Goal: Task Accomplishment & Management: Complete application form

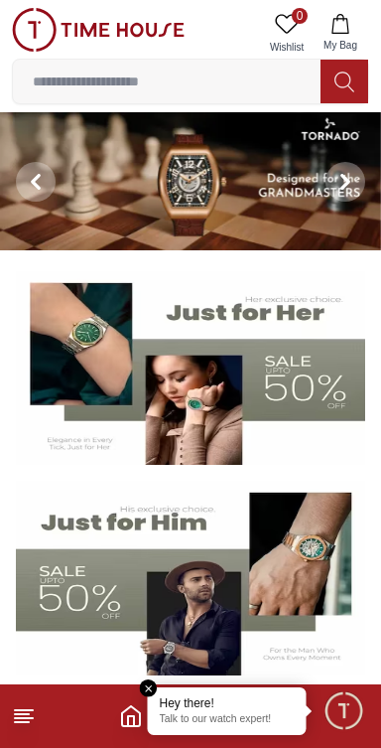
click at [132, 721] on icon "Home" at bounding box center [131, 716] width 24 height 24
click at [151, 686] on em "Close tooltip" at bounding box center [149, 688] width 18 height 18
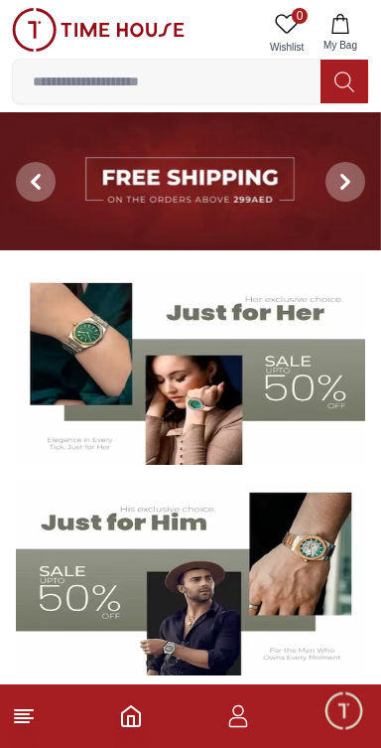
click at [239, 724] on icon "button" at bounding box center [238, 716] width 24 height 24
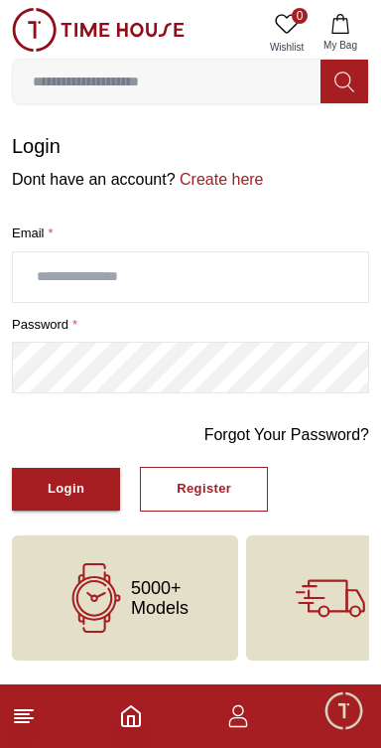
click at [35, 715] on icon at bounding box center [24, 716] width 24 height 24
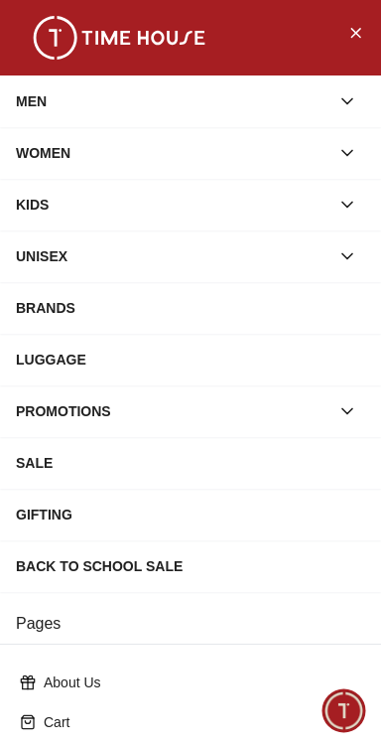
click at [347, 112] on button "button" at bounding box center [348, 101] width 36 height 36
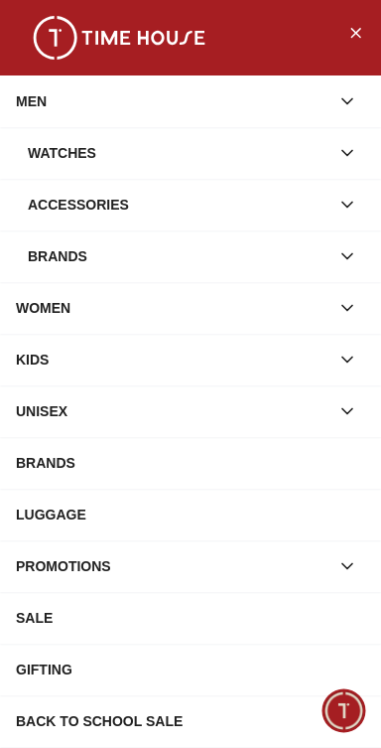
click at [340, 154] on icon "button" at bounding box center [348, 153] width 20 height 20
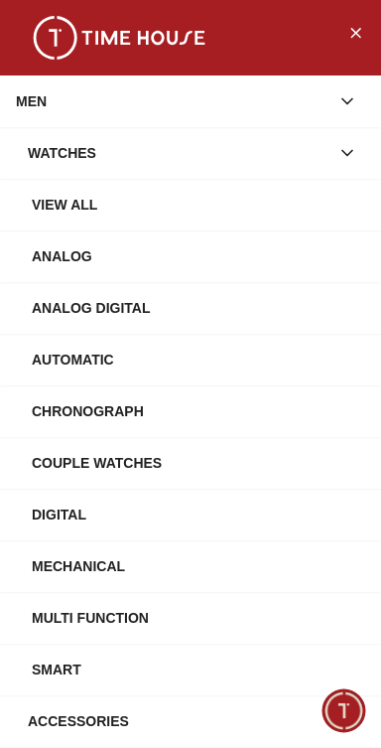
click at [303, 205] on div "View All" at bounding box center [199, 205] width 334 height 36
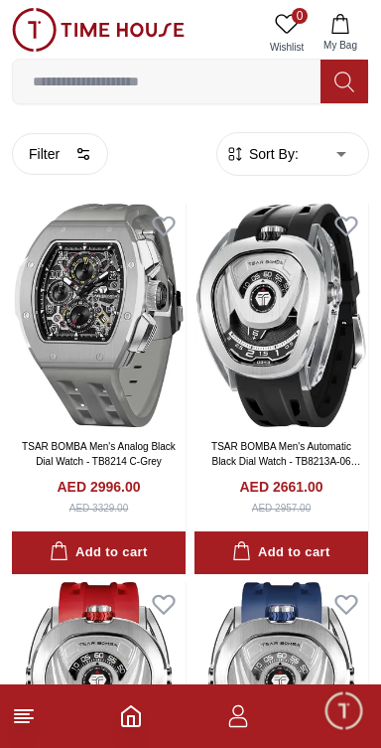
click at [340, 714] on span "Minimize live chat window" at bounding box center [344, 710] width 58 height 58
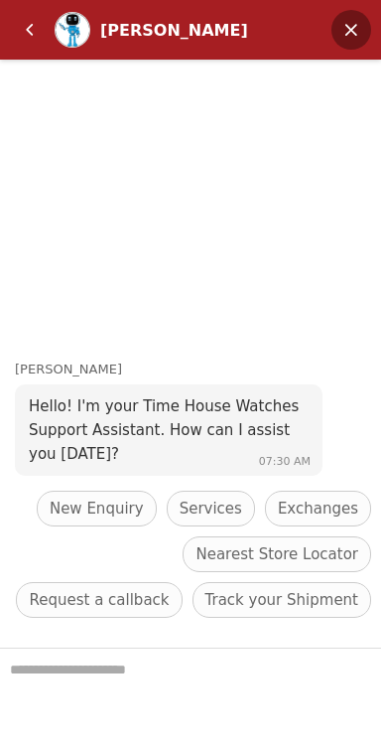
click at [356, 41] on em "Minimize" at bounding box center [352, 30] width 40 height 40
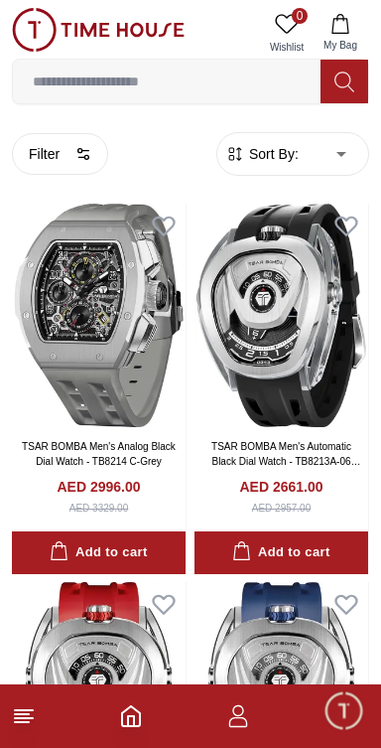
click at [246, 724] on icon "button" at bounding box center [238, 722] width 19 height 10
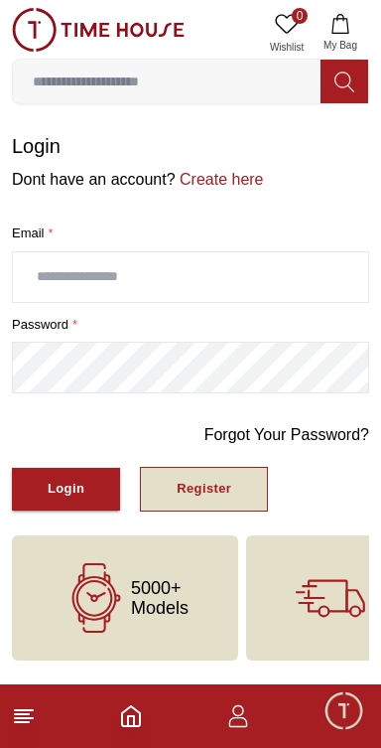
click at [215, 486] on div "Register" at bounding box center [204, 489] width 55 height 23
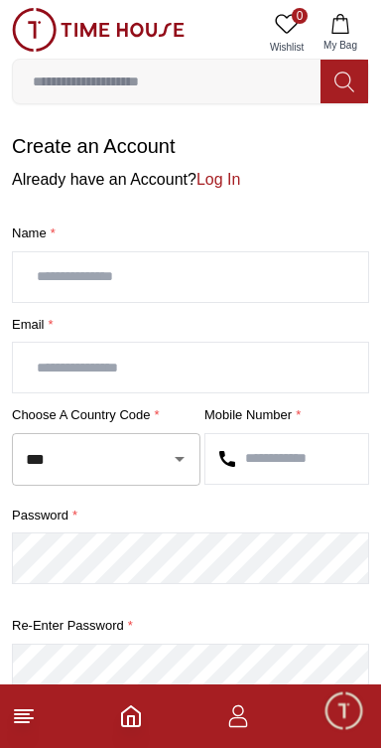
click at [288, 277] on input "text" at bounding box center [191, 277] width 356 height 50
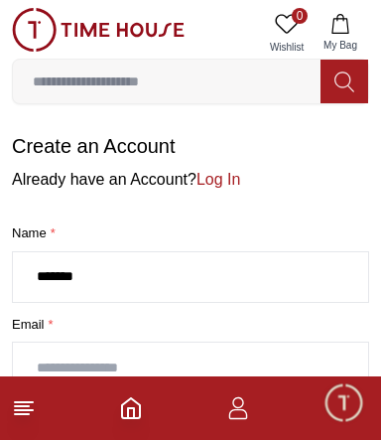
type input "*******"
click at [305, 358] on input "text" at bounding box center [191, 368] width 356 height 50
type input "*"
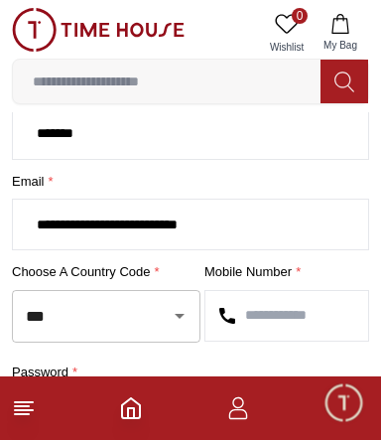
scroll to position [149, 0]
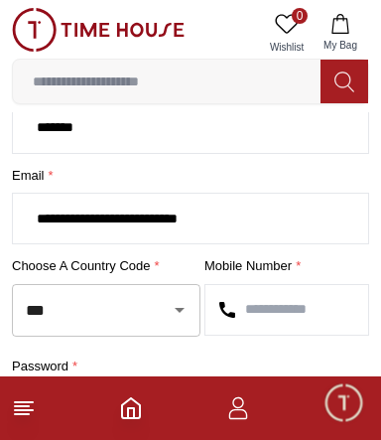
type input "**********"
click at [130, 311] on input "***" at bounding box center [78, 310] width 115 height 35
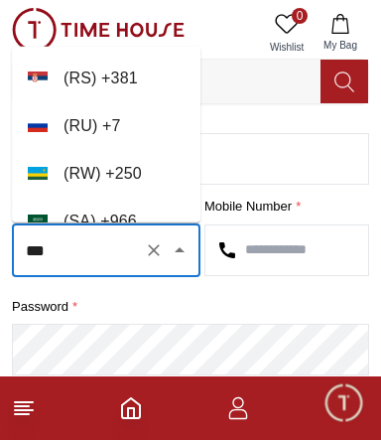
scroll to position [9002, 0]
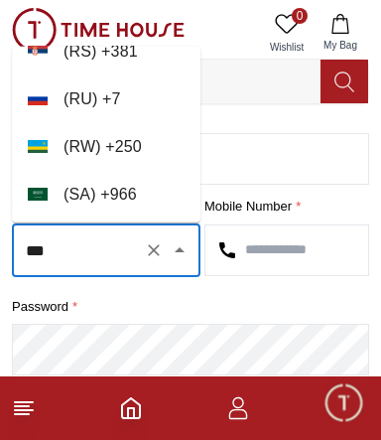
click at [128, 188] on li "( [GEOGRAPHIC_DATA] ) + 966" at bounding box center [106, 195] width 189 height 48
type input "***"
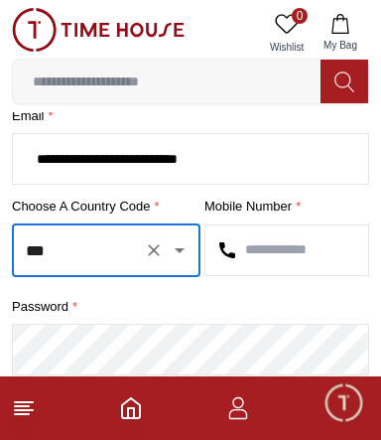
click at [273, 253] on input "text" at bounding box center [287, 250] width 163 height 50
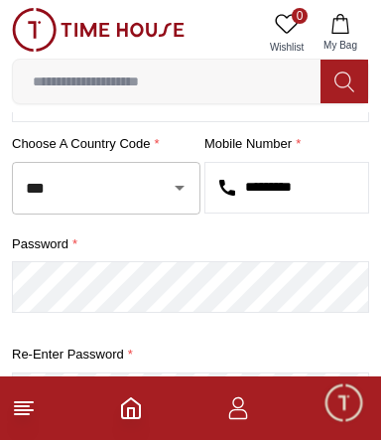
scroll to position [263, 0]
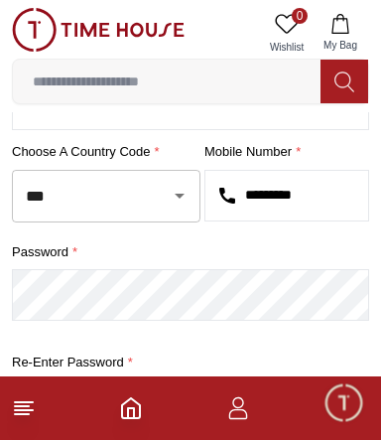
type input "*********"
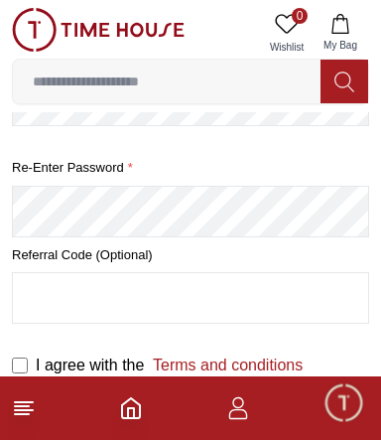
scroll to position [377, 0]
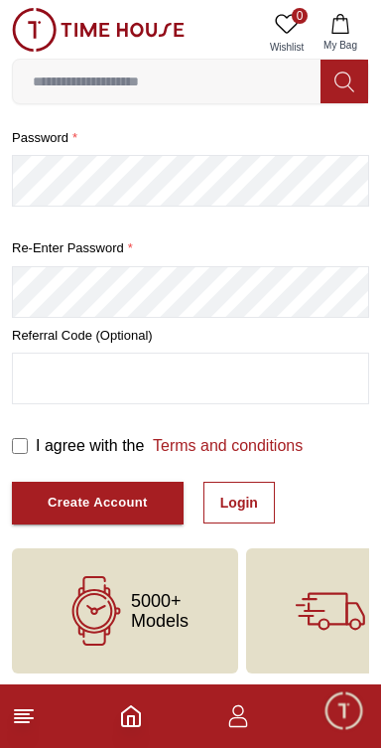
click at [272, 367] on input "text" at bounding box center [191, 379] width 356 height 50
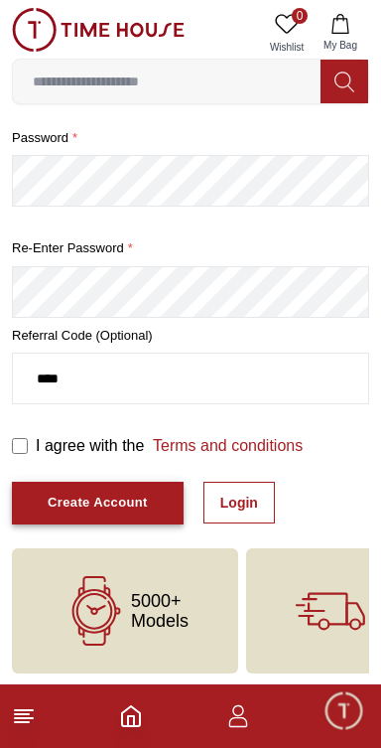
click at [114, 496] on div "Create Account" at bounding box center [98, 503] width 100 height 23
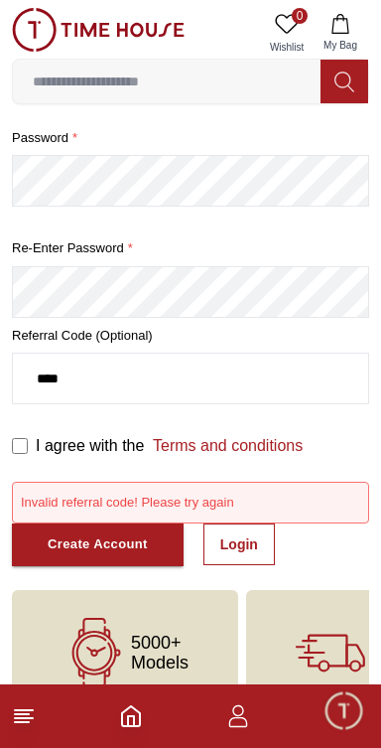
click at [255, 377] on input "****" at bounding box center [191, 379] width 356 height 50
click at [130, 533] on div "Create Account" at bounding box center [98, 544] width 100 height 23
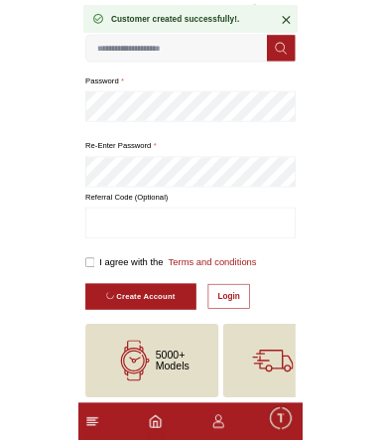
scroll to position [117, 0]
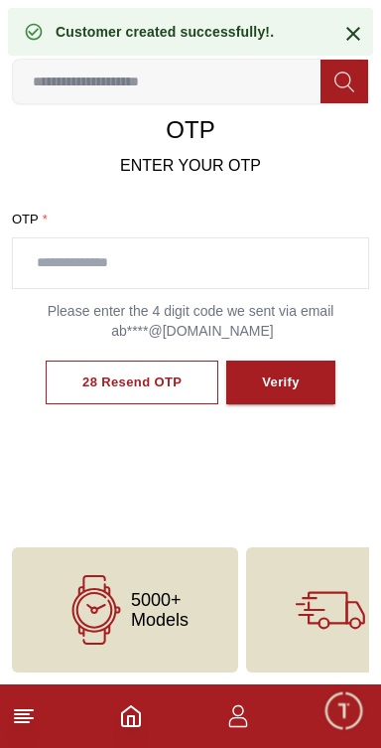
click at [295, 254] on input "text" at bounding box center [191, 263] width 356 height 50
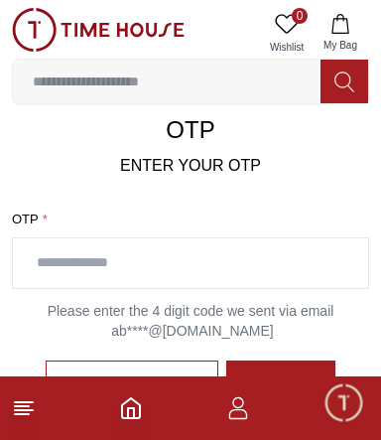
click at [190, 256] on input "text" at bounding box center [191, 263] width 356 height 50
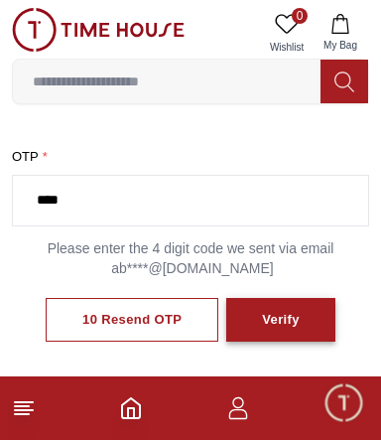
type input "****"
click at [297, 320] on button "Verify" at bounding box center [280, 320] width 109 height 45
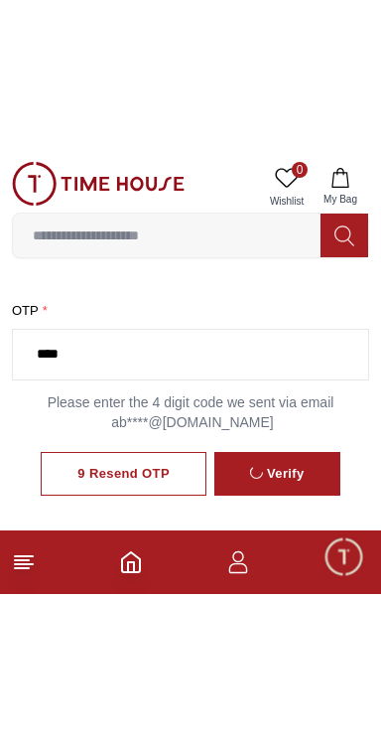
scroll to position [118, 0]
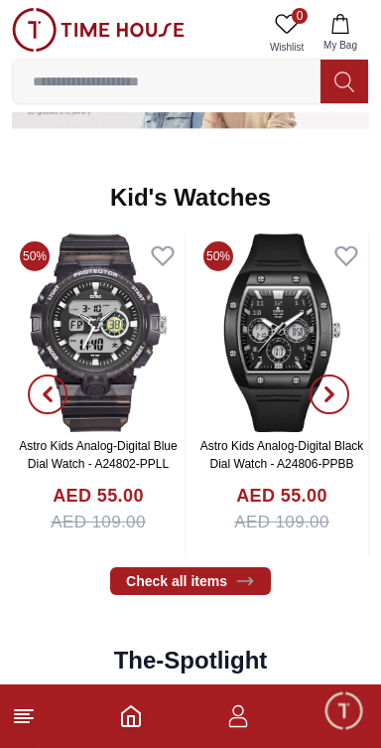
scroll to position [2543, 0]
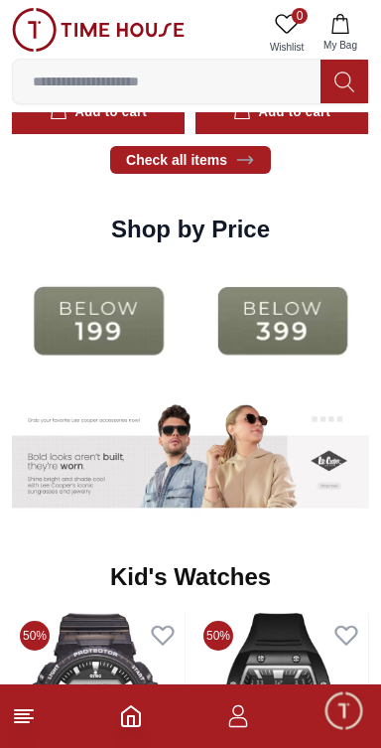
click at [303, 415] on img at bounding box center [324, 458] width 89 height 125
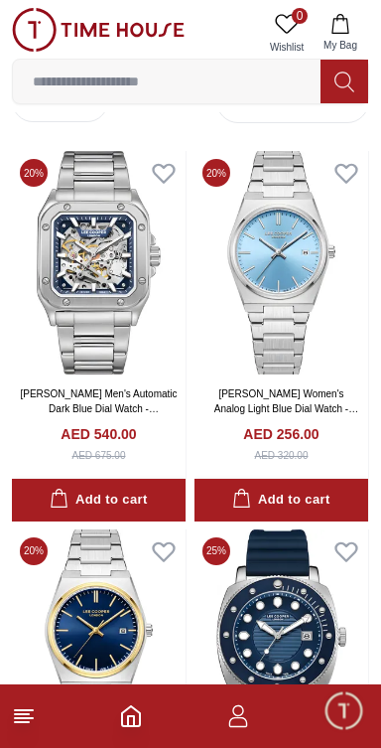
scroll to position [606, 0]
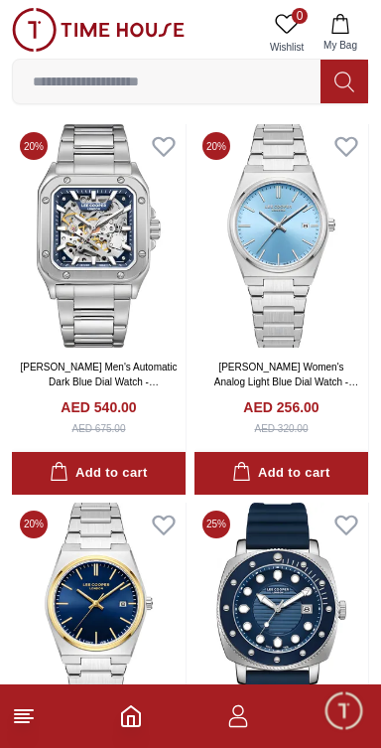
click at [230, 726] on icon "button" at bounding box center [238, 716] width 24 height 24
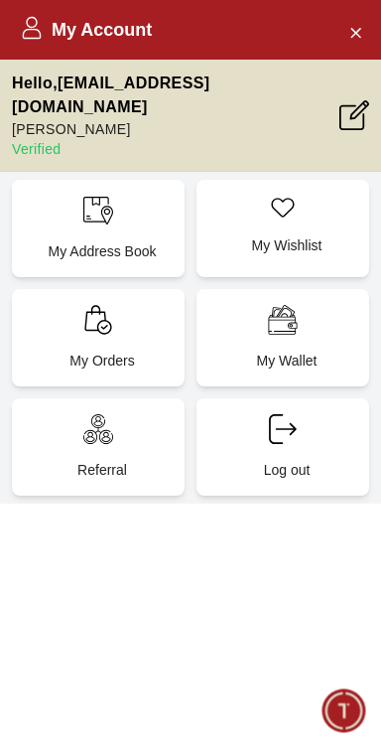
click at [174, 547] on div "My Account Hello , abinsonabraham1995@gmail.com Abinson Verified My Address Boo…" at bounding box center [190, 374] width 381 height 748
click at [354, 35] on icon "Close Account" at bounding box center [356, 32] width 9 height 9
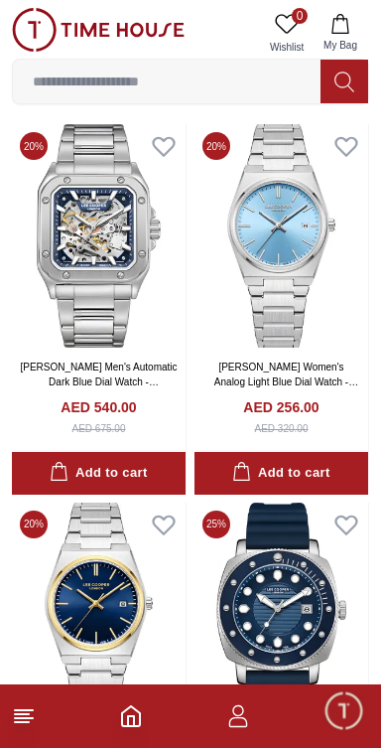
click at [362, 34] on button "My Bag" at bounding box center [341, 33] width 58 height 51
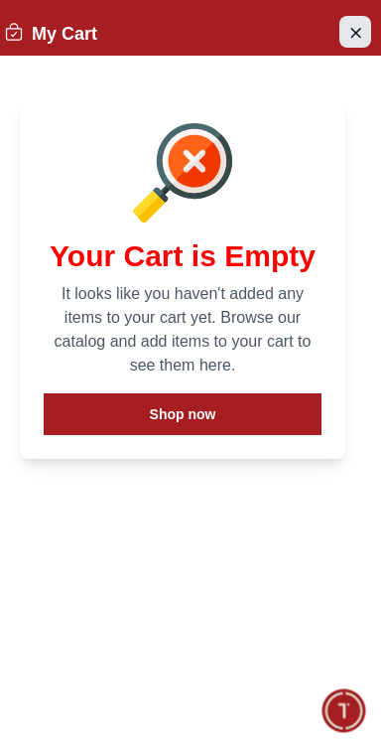
click at [359, 39] on icon "Close Account" at bounding box center [356, 32] width 16 height 25
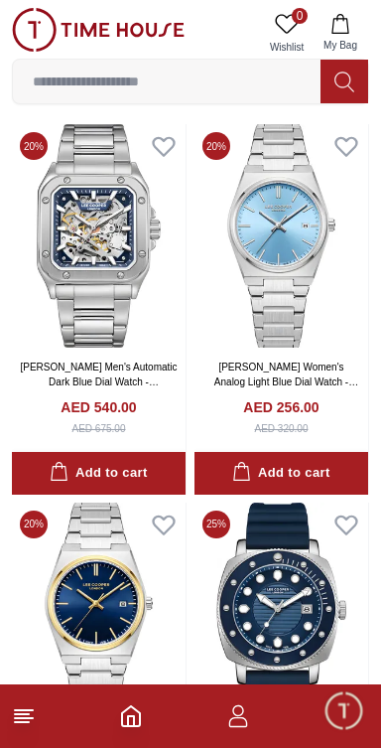
click at [60, 737] on footer at bounding box center [190, 716] width 381 height 64
click at [19, 710] on line at bounding box center [24, 710] width 18 height 0
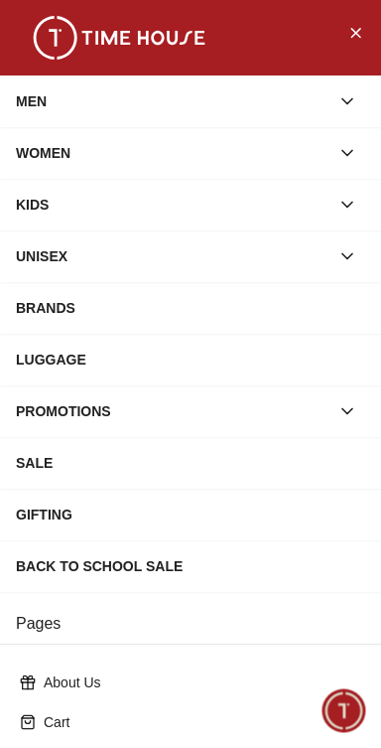
scroll to position [316, 0]
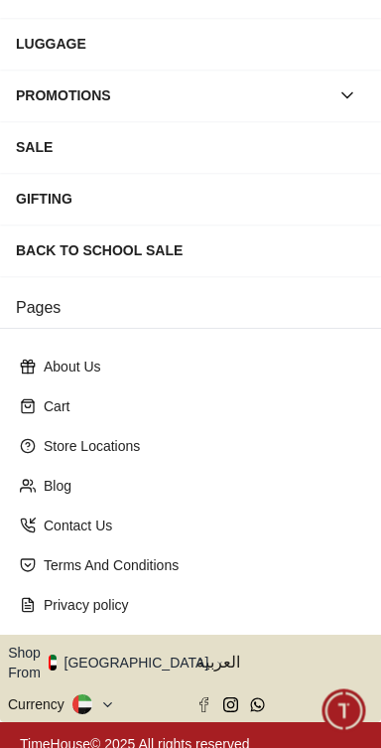
click at [125, 654] on button "Shop From UAE" at bounding box center [116, 663] width 216 height 40
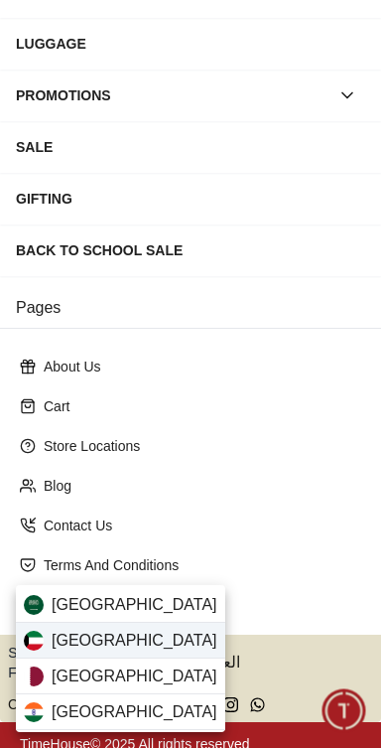
click at [126, 654] on div "Kuwait" at bounding box center [121, 641] width 210 height 36
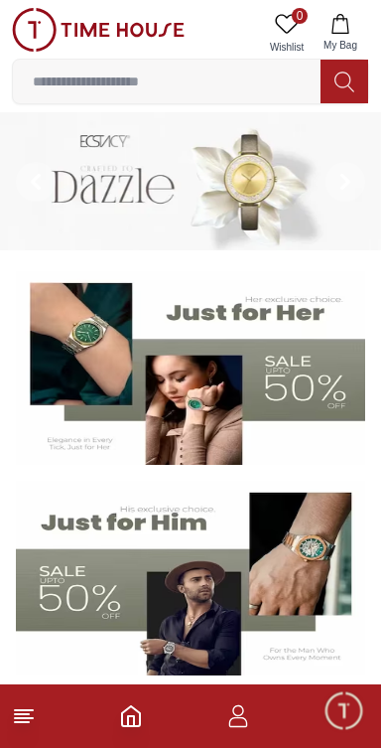
click at [242, 718] on icon "button" at bounding box center [238, 722] width 19 height 10
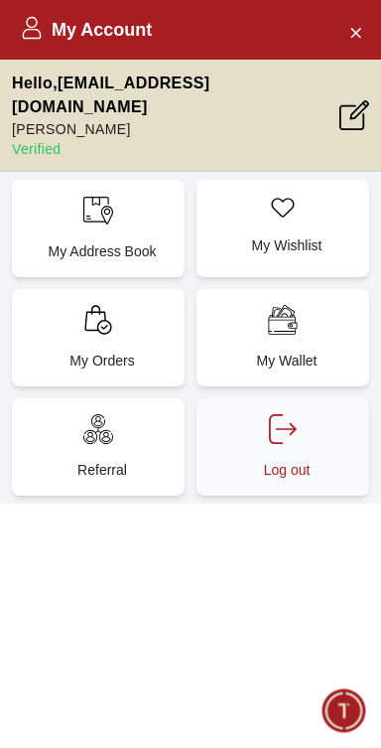
click at [303, 417] on div "Log out" at bounding box center [283, 446] width 173 height 97
